Goal: Task Accomplishment & Management: Manage account settings

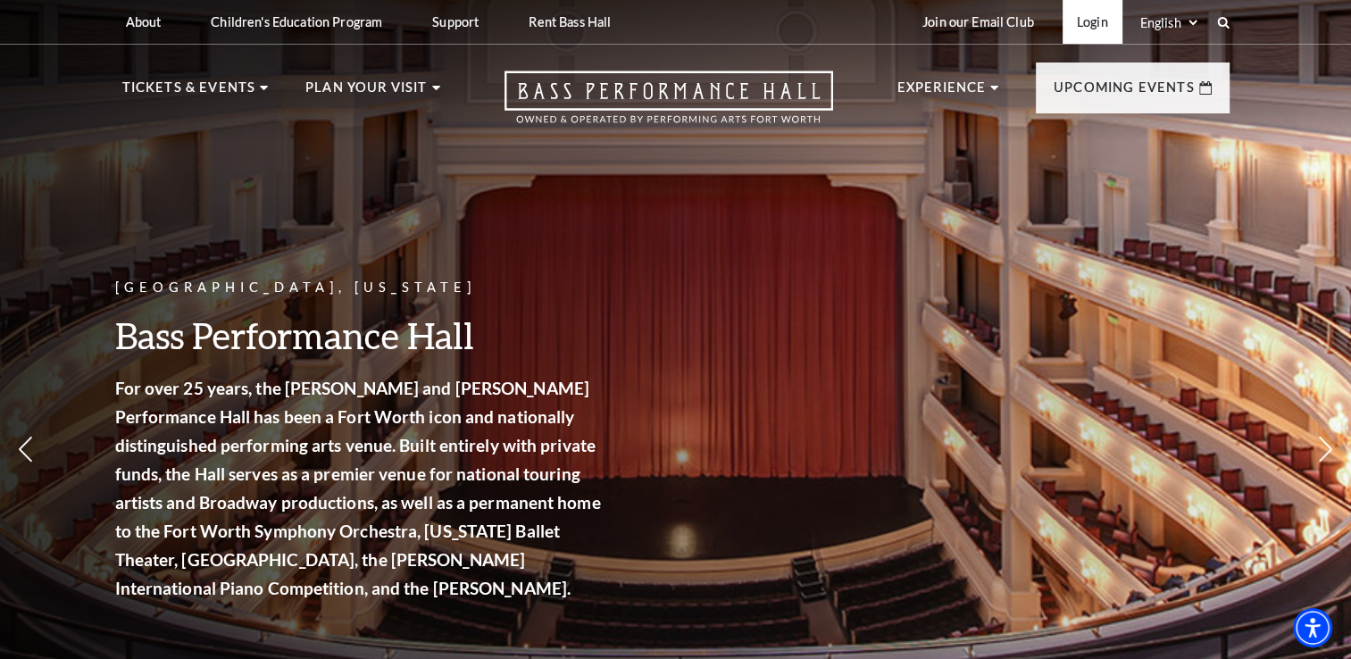
click at [1086, 29] on link "Login" at bounding box center [1092, 22] width 60 height 44
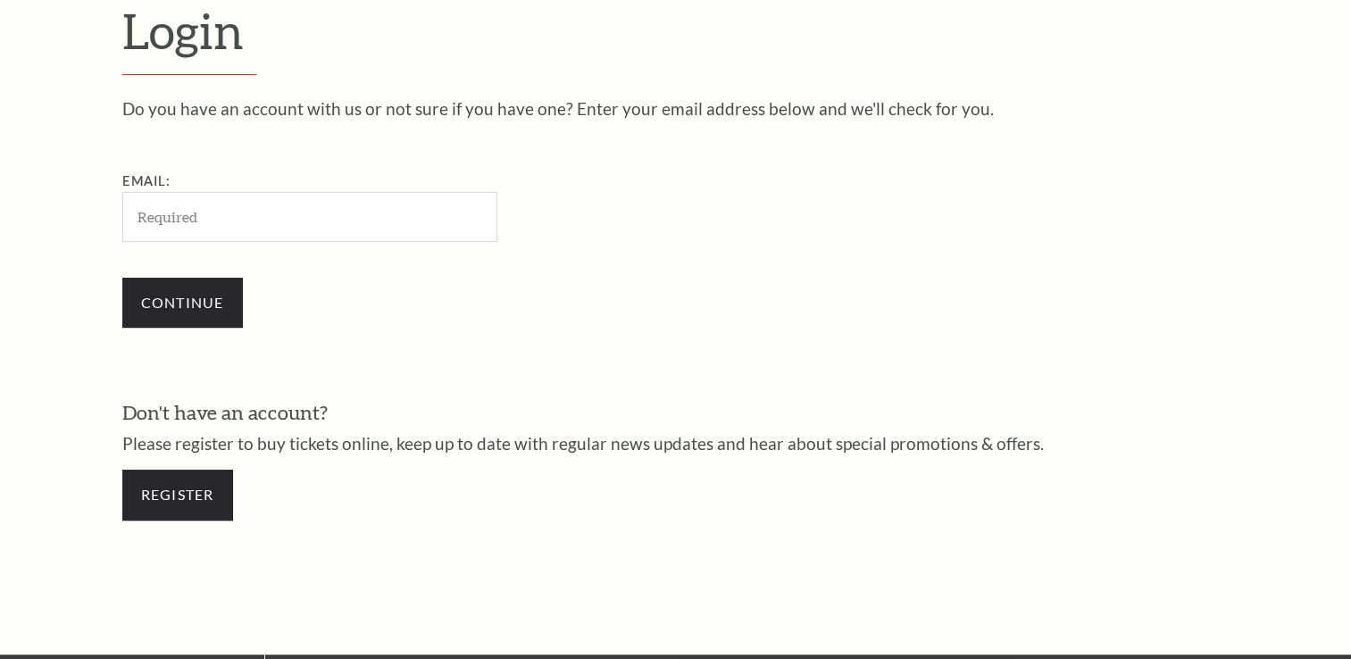
scroll to position [527, 0]
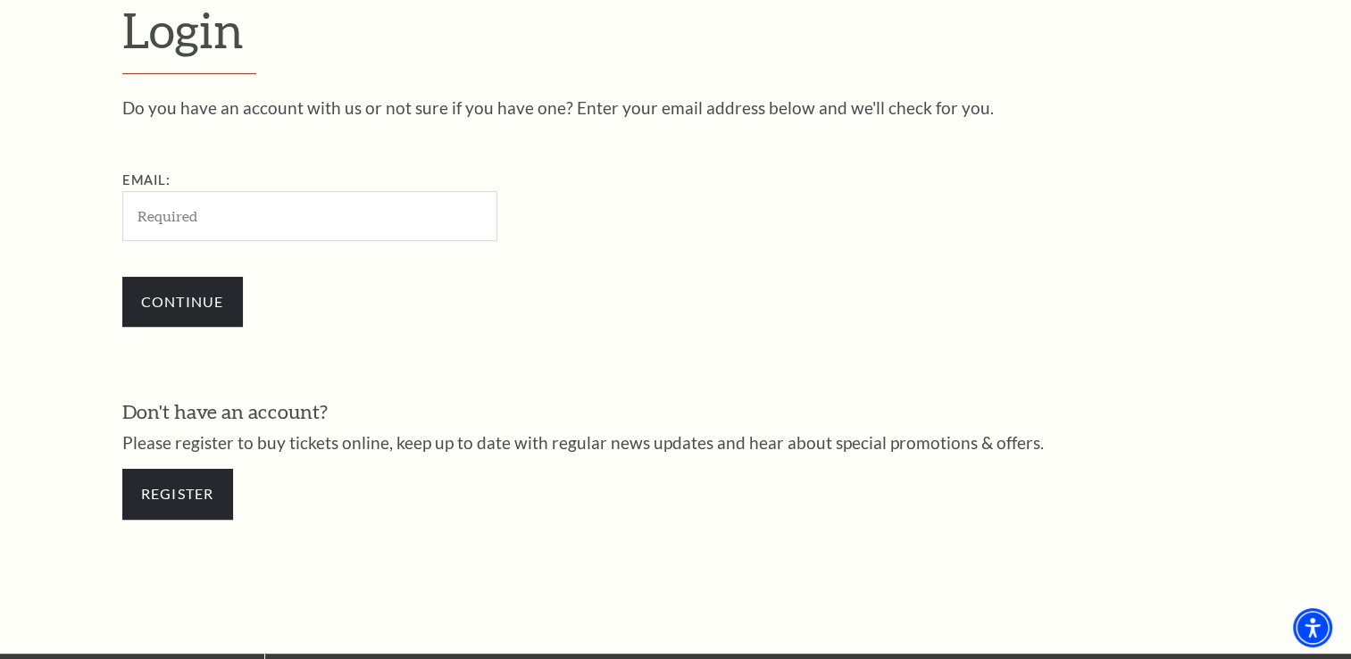
click at [318, 224] on input "Email:" at bounding box center [309, 215] width 375 height 49
type input "[EMAIL_ADDRESS][DOMAIN_NAME]"
click at [177, 302] on input "Continue" at bounding box center [182, 302] width 121 height 50
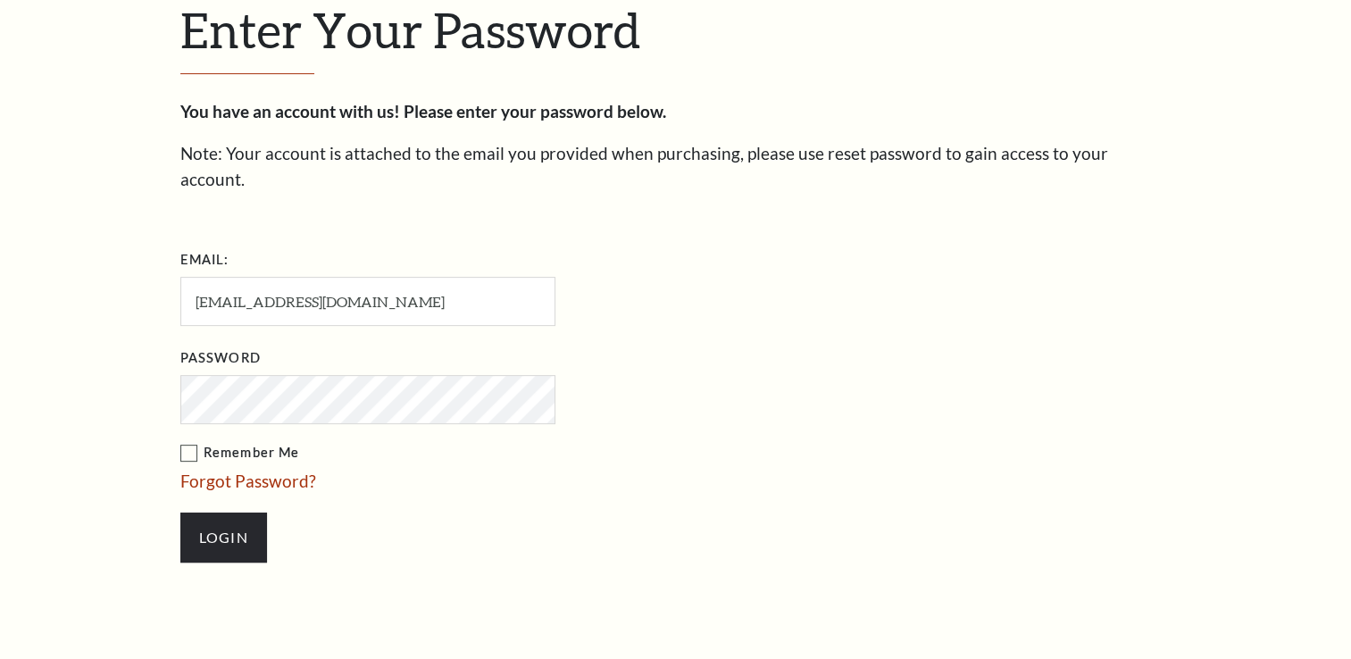
scroll to position [543, 0]
click at [230, 513] on input "Login" at bounding box center [223, 538] width 87 height 50
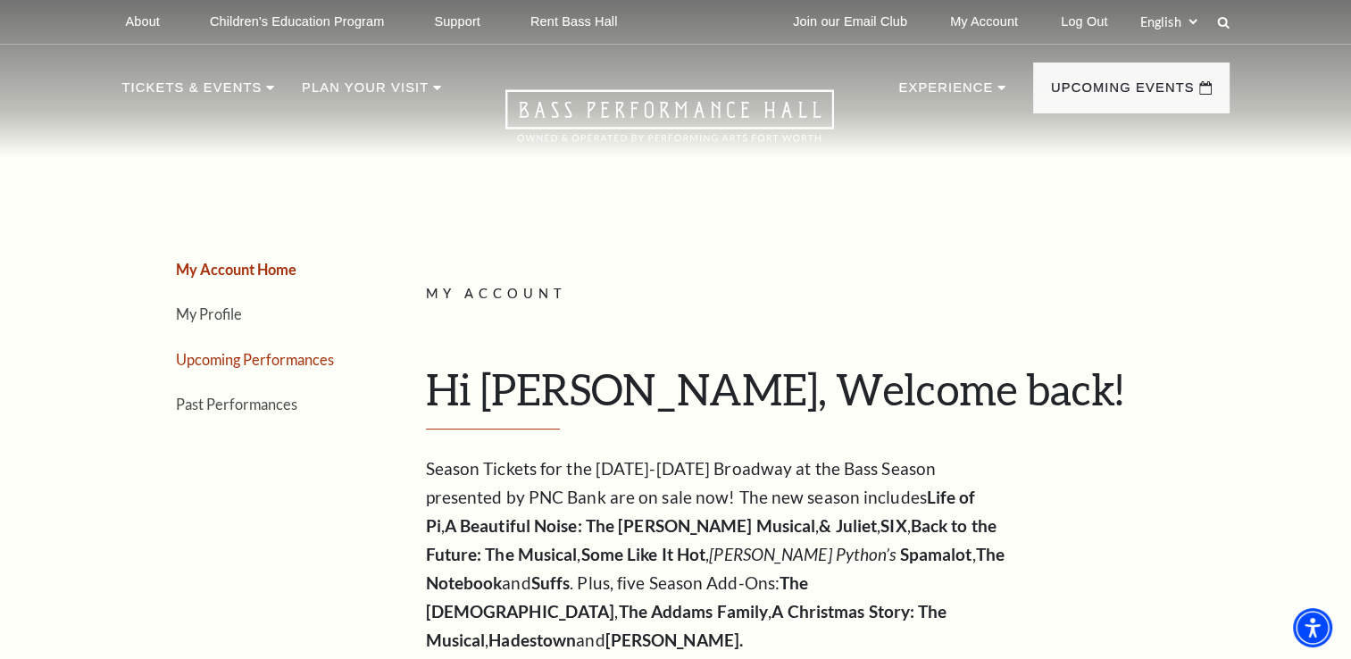
click at [259, 360] on link "Upcoming Performances" at bounding box center [255, 359] width 158 height 17
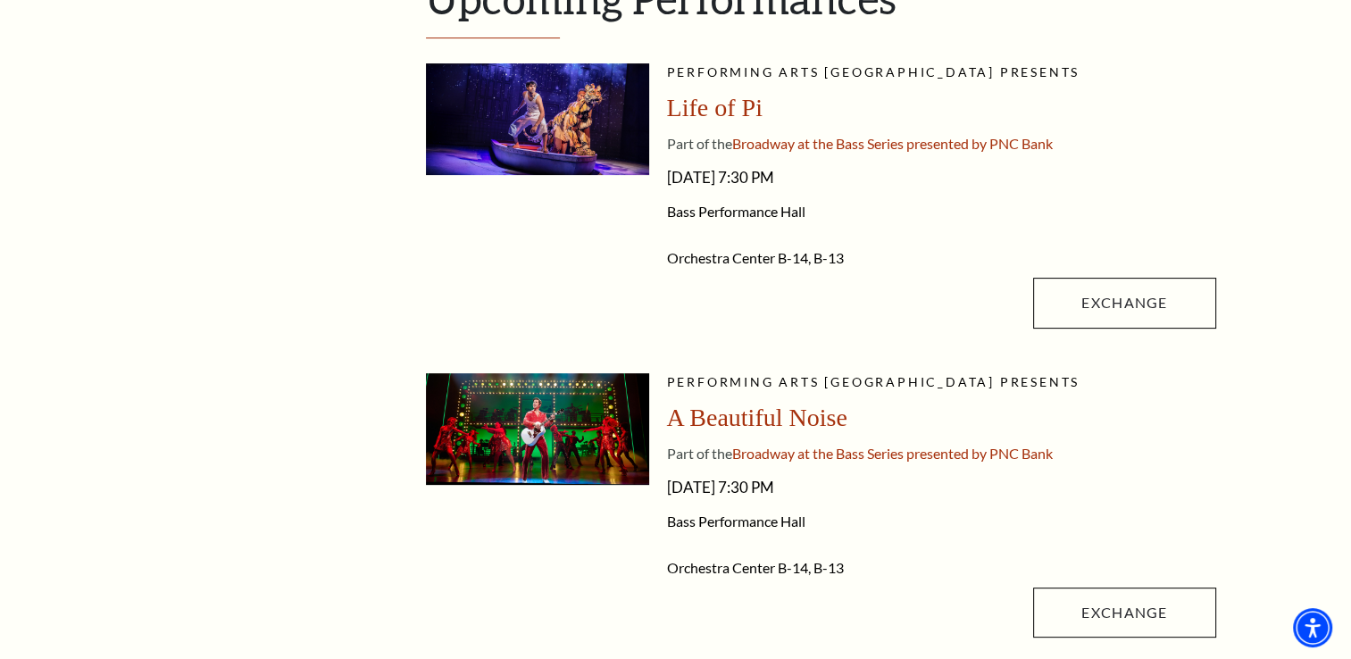
scroll to position [714, 0]
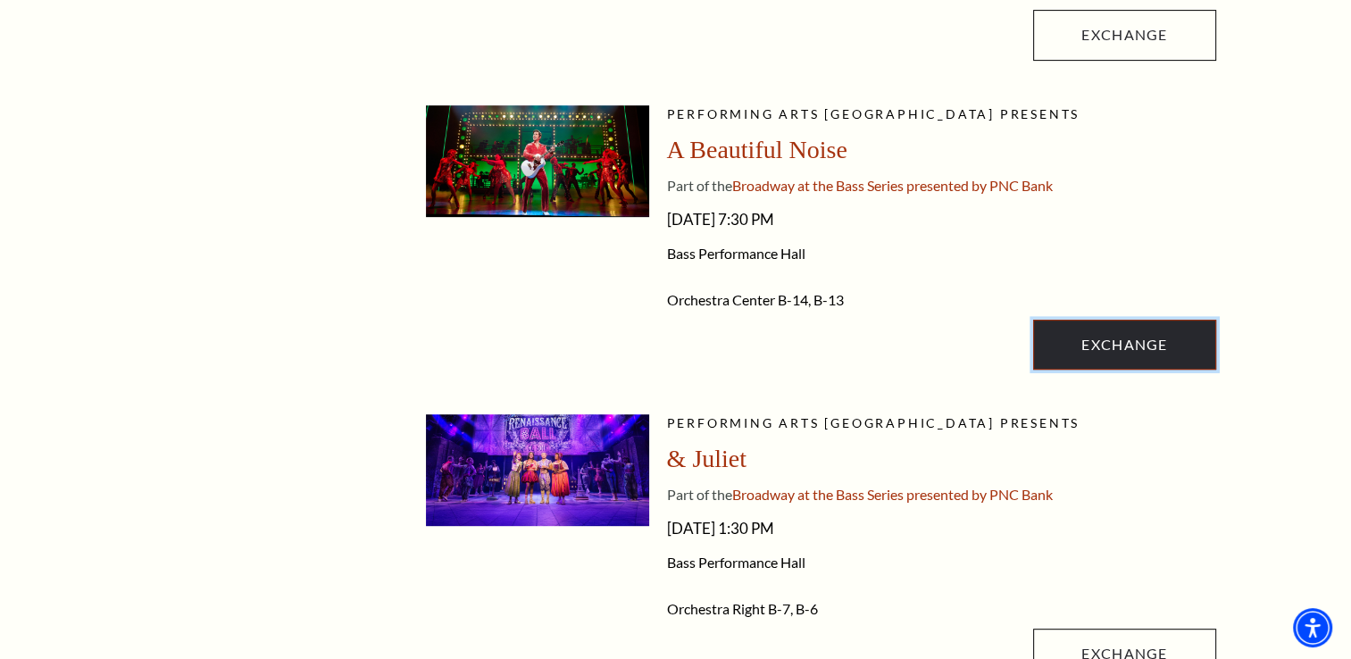
click at [1100, 330] on link "Exchange" at bounding box center [1124, 345] width 182 height 50
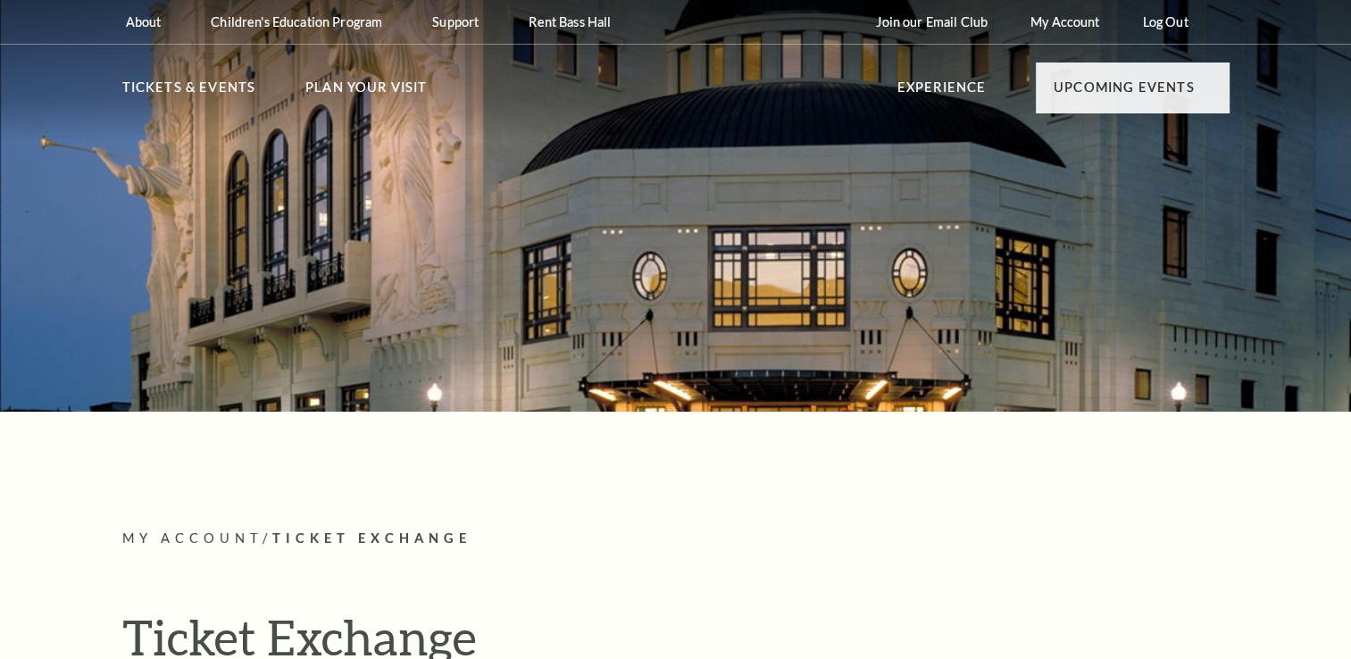
radio input "true"
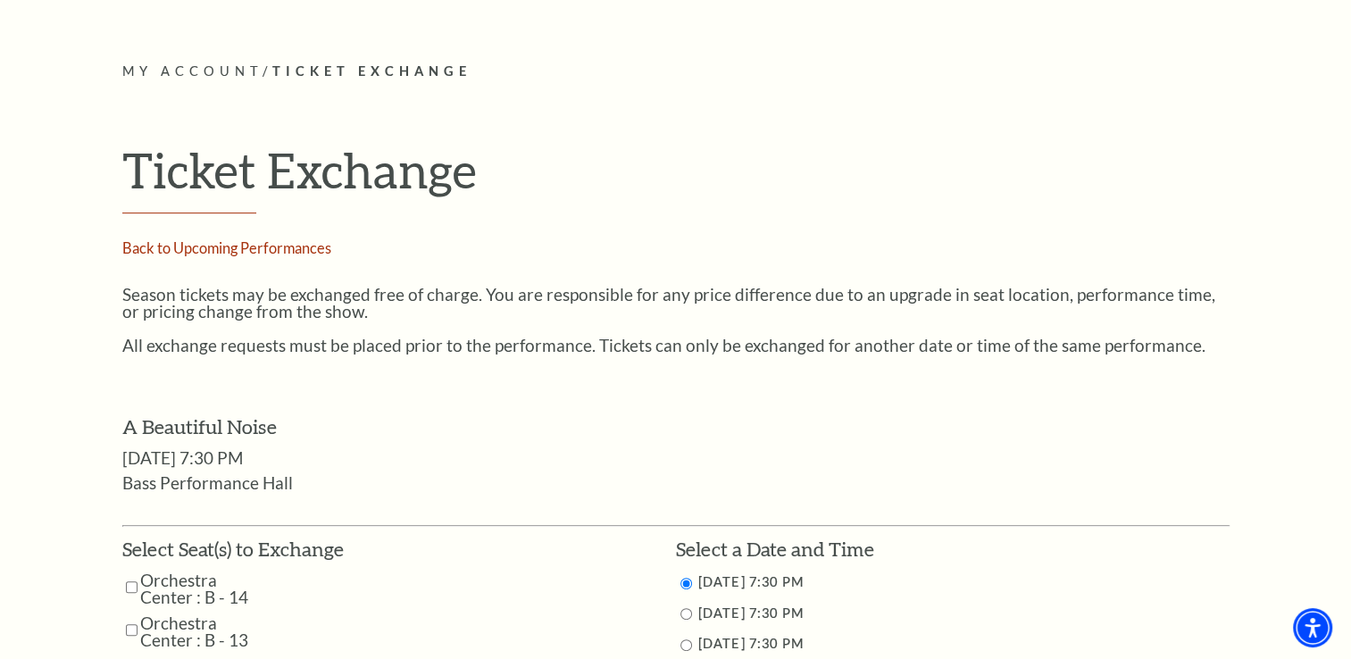
scroll to position [625, 0]
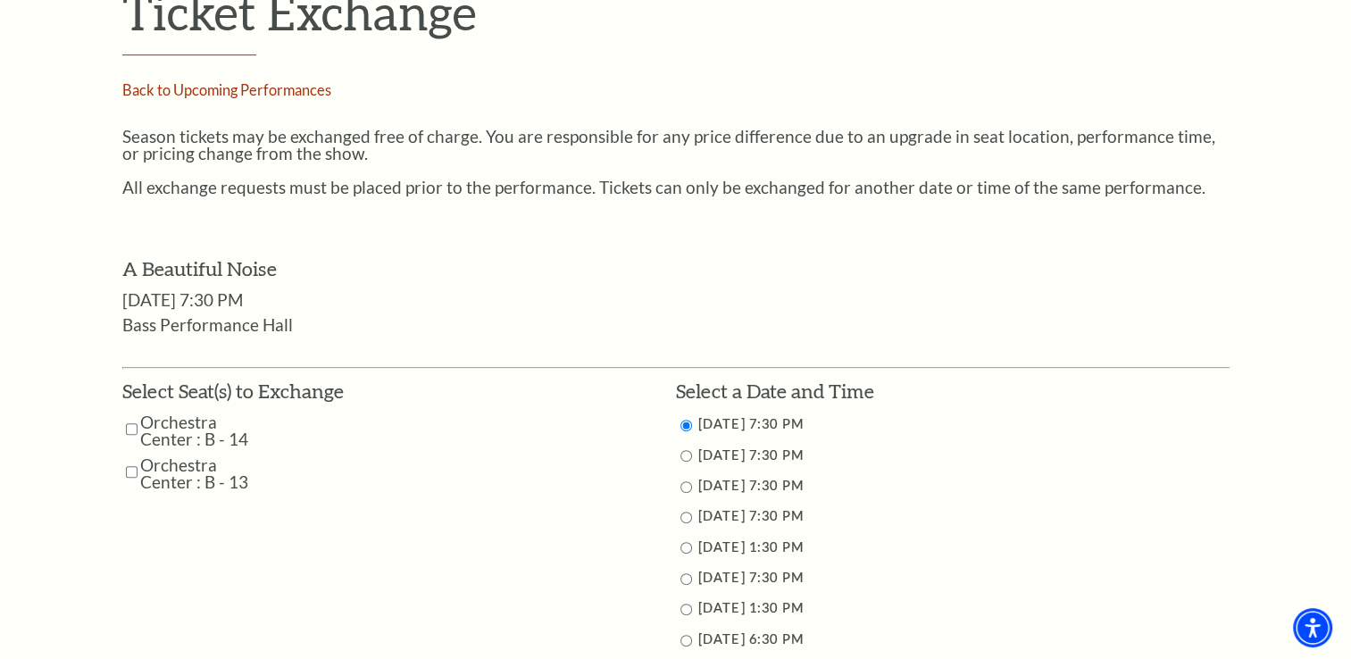
drag, startPoint x: 128, startPoint y: 423, endPoint x: 123, endPoint y: 440, distance: 17.5
click at [127, 423] on input "Orchestra Center : B - 14" at bounding box center [132, 428] width 12 height 31
checkbox input "true"
click at [128, 467] on input "Orchestra Center : B - 13" at bounding box center [132, 471] width 12 height 31
checkbox input "true"
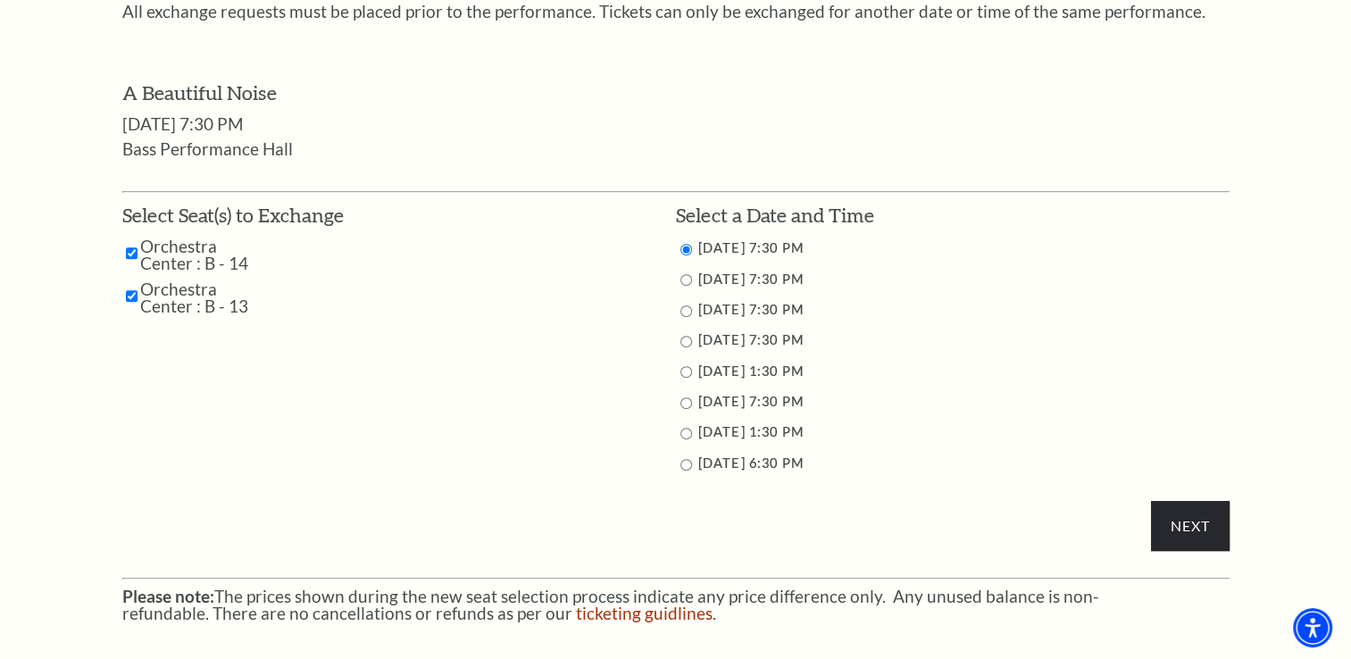
scroll to position [804, 0]
click at [690, 434] on li "11/2/2025 1:30 PM" at bounding box center [953, 430] width 554 height 22
click at [689, 428] on input "11/2/2025 1:30 PM" at bounding box center [686, 431] width 12 height 12
radio input "true"
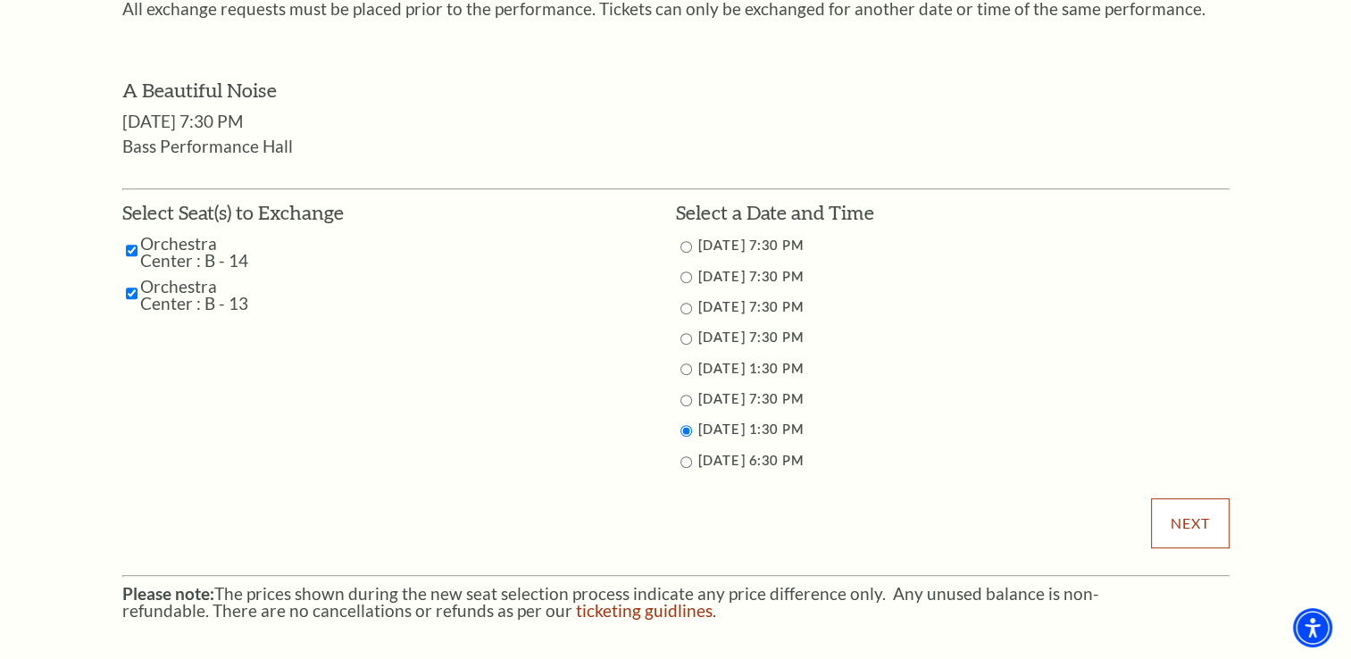
click at [1193, 527] on input "Next" at bounding box center [1190, 523] width 78 height 50
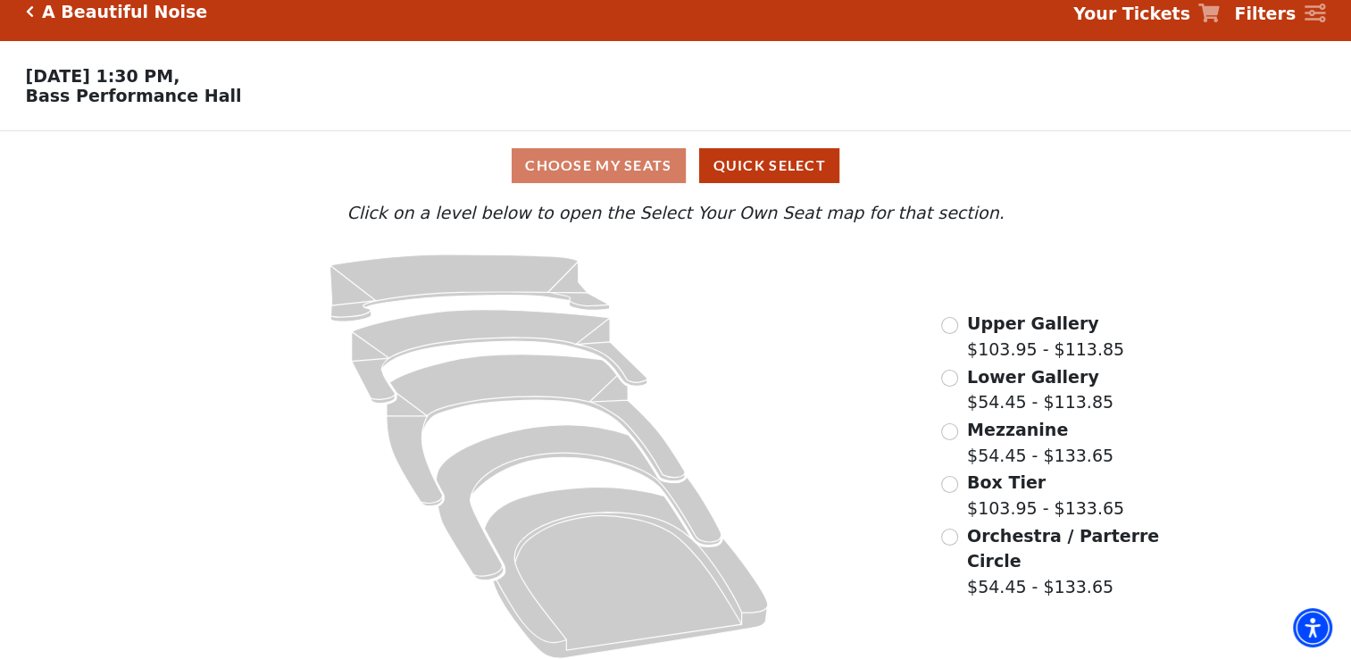
scroll to position [34, 0]
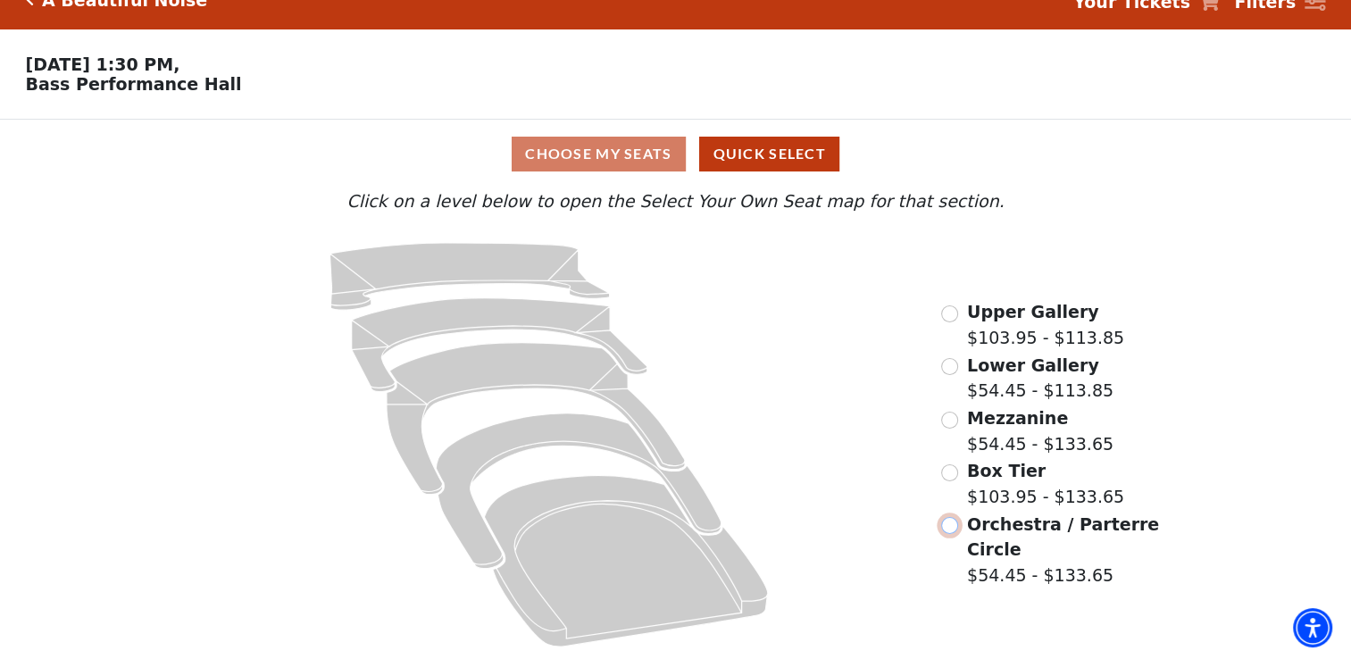
click at [950, 527] on input "Orchestra / Parterre Circle$54.45 - $133.65\a" at bounding box center [949, 525] width 17 height 17
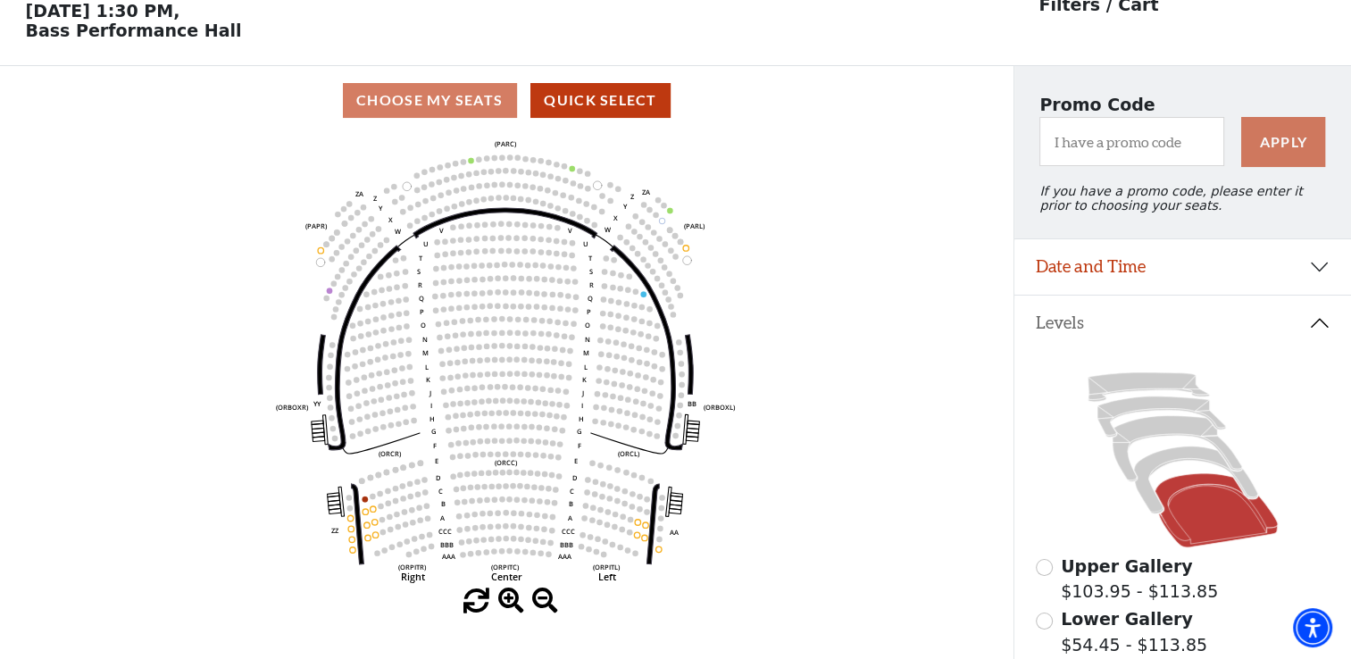
scroll to position [171, 0]
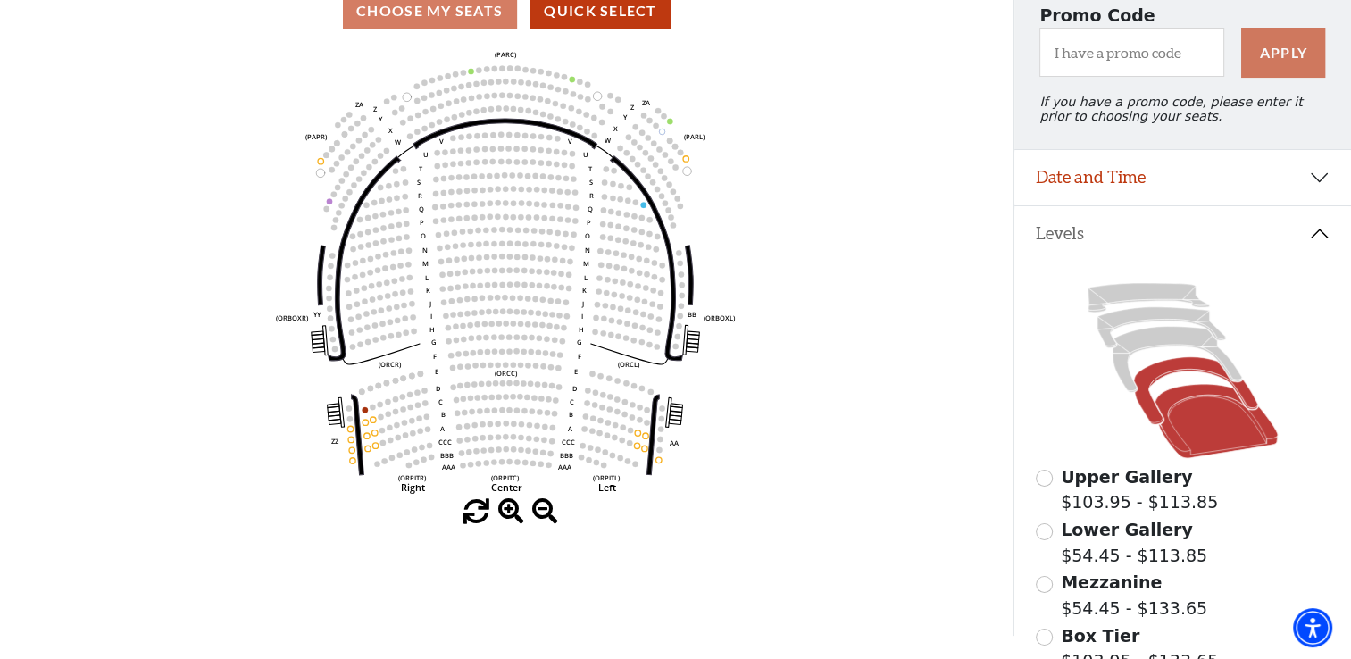
click at [1157, 381] on icon at bounding box center [1196, 391] width 124 height 68
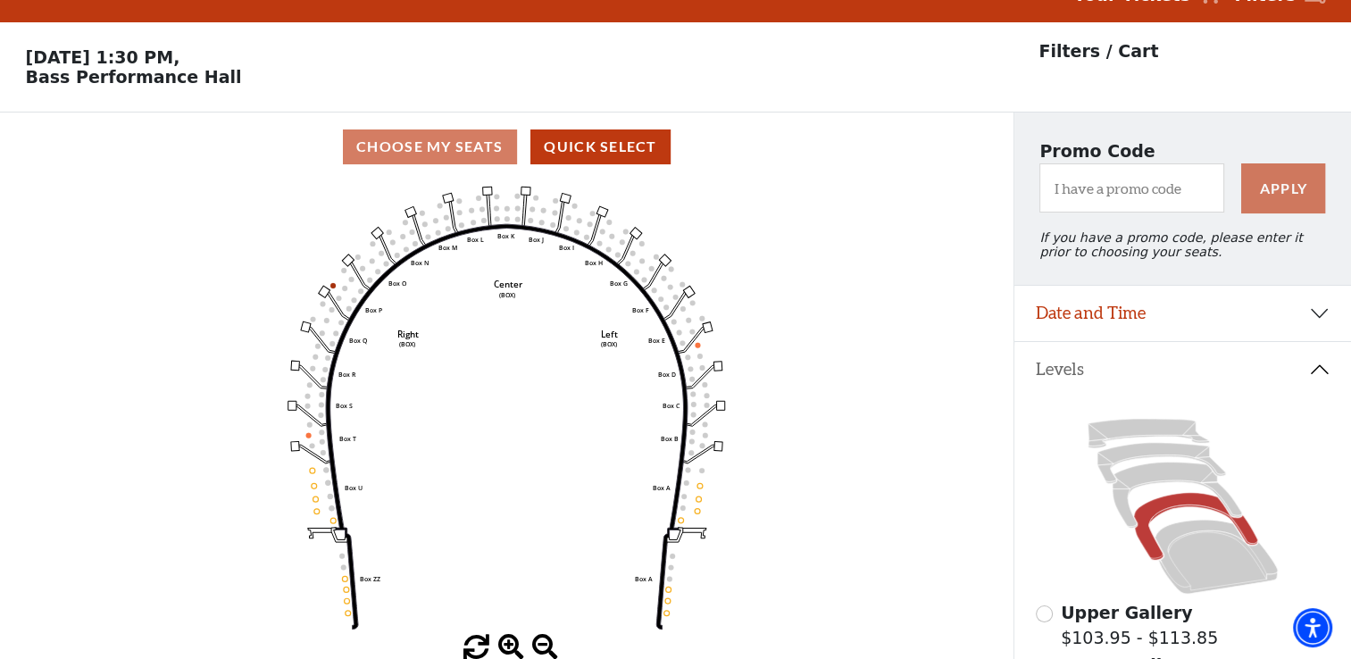
scroll to position [82, 0]
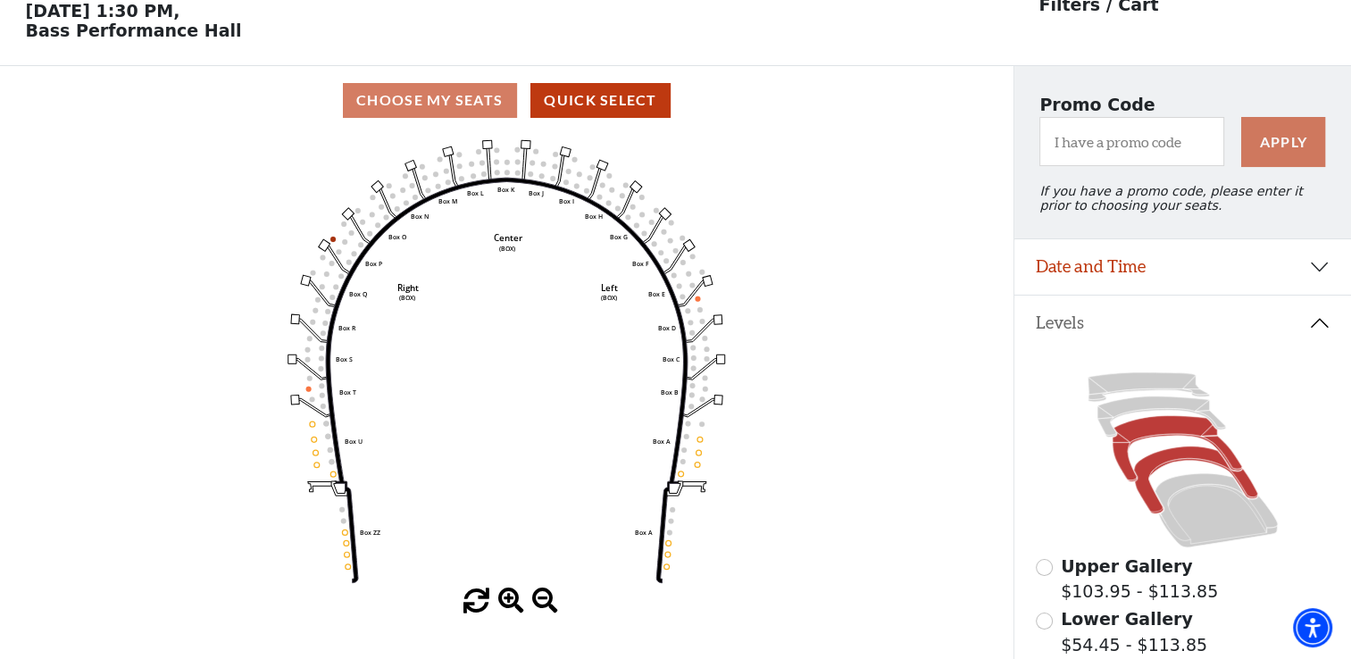
click at [1149, 432] on icon at bounding box center [1176, 449] width 129 height 66
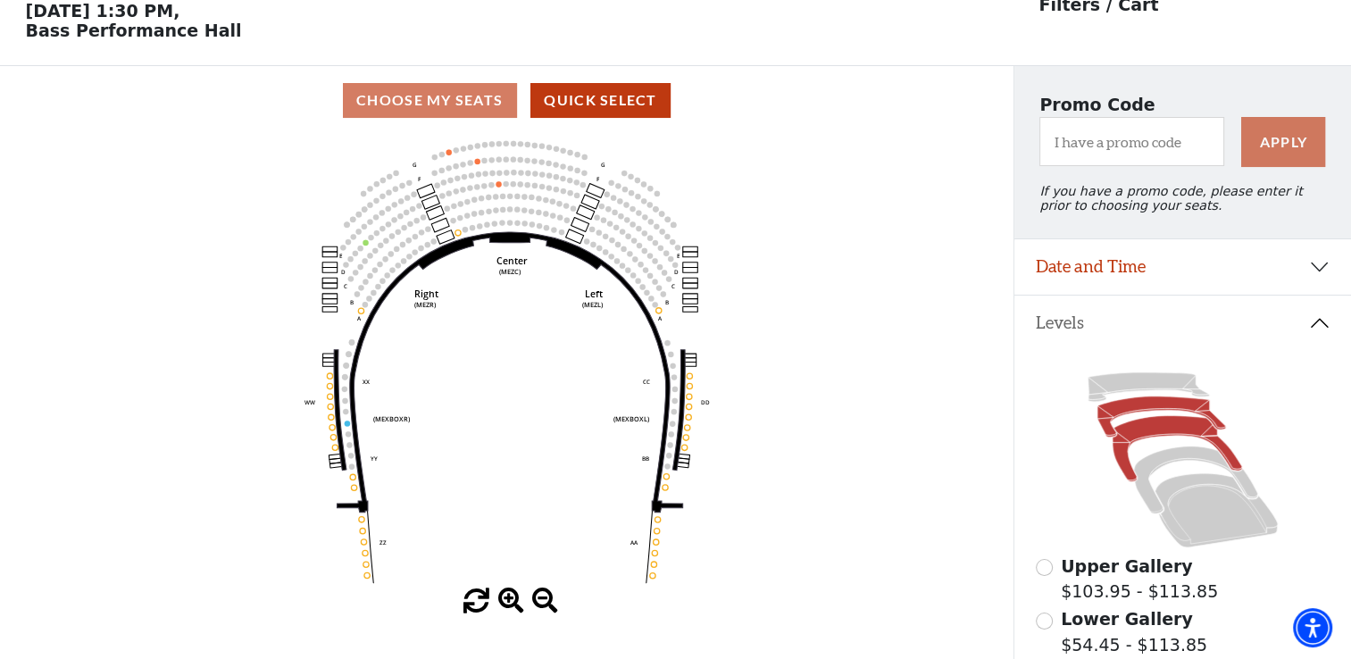
click at [1127, 419] on icon at bounding box center [1161, 416] width 129 height 41
